Goal: Information Seeking & Learning: Learn about a topic

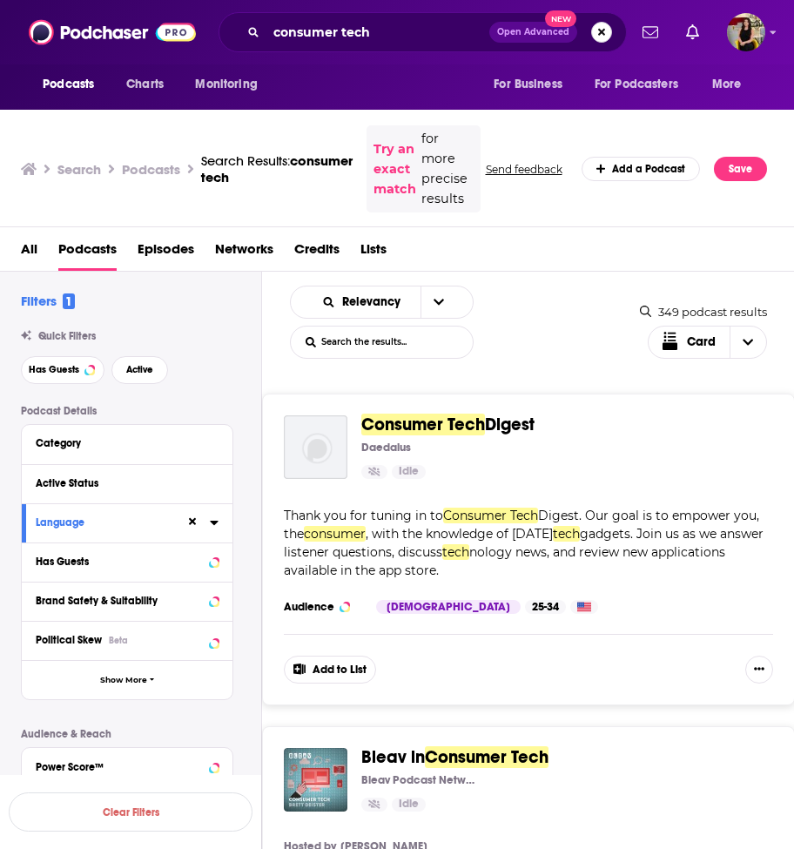
click at [598, 36] on button "Search podcasts, credits, & more..." at bounding box center [601, 32] width 21 height 21
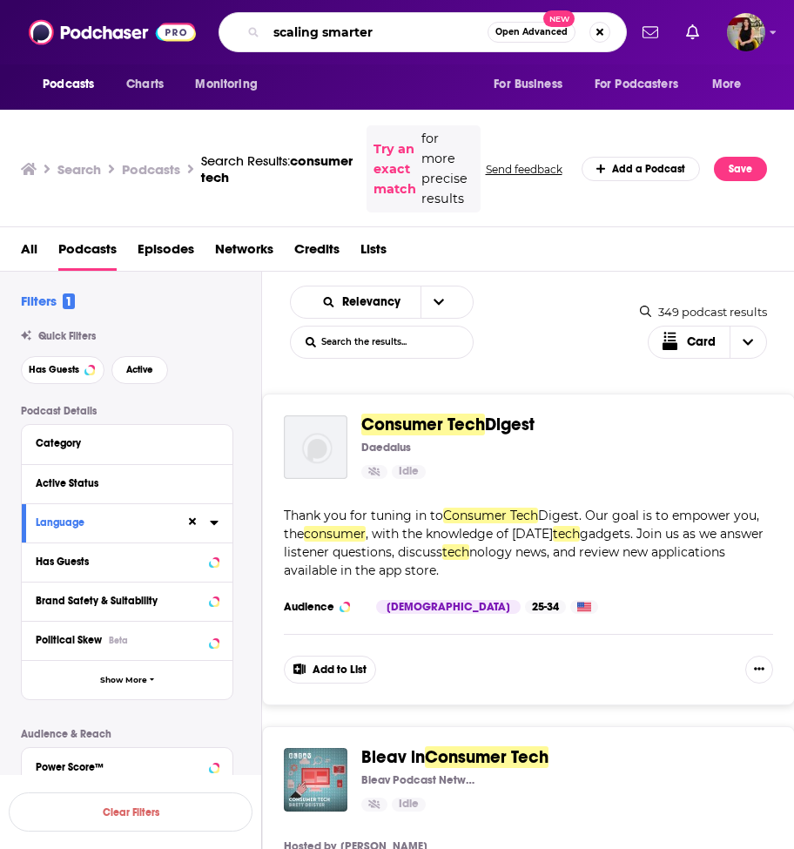
type input "scaling smarter"
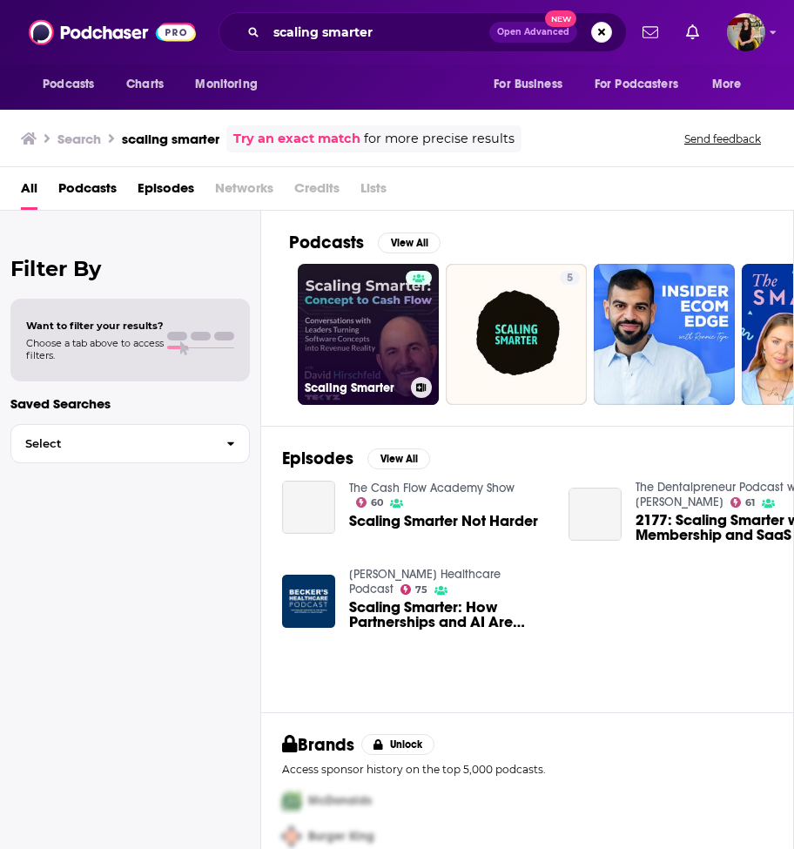
click at [381, 349] on link "Scaling Smarter" at bounding box center [368, 334] width 141 height 141
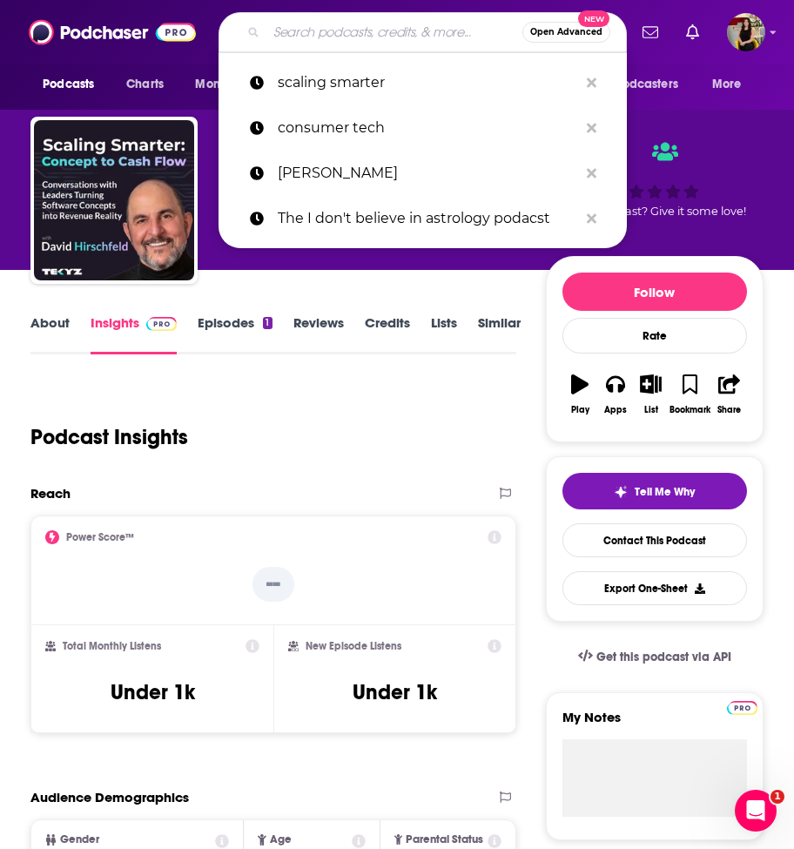
click at [365, 26] on input "Search podcasts, credits, & more..." at bounding box center [394, 32] width 256 height 28
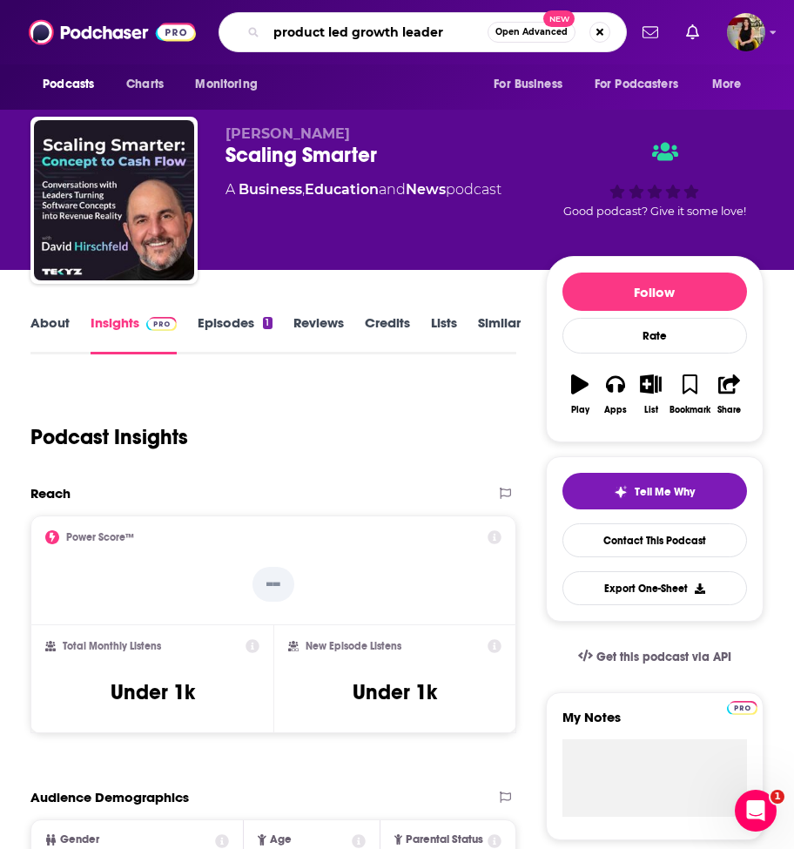
type input "product led growth leaders"
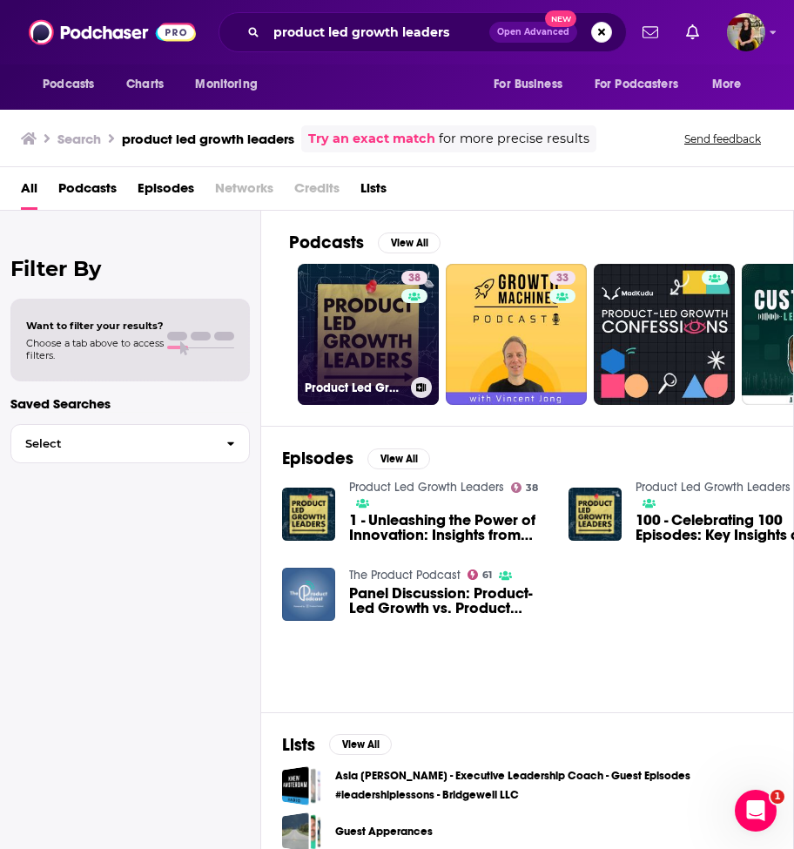
click at [355, 355] on link "38 Product Led Growth Leaders" at bounding box center [368, 334] width 141 height 141
